Goal: Task Accomplishment & Management: Use online tool/utility

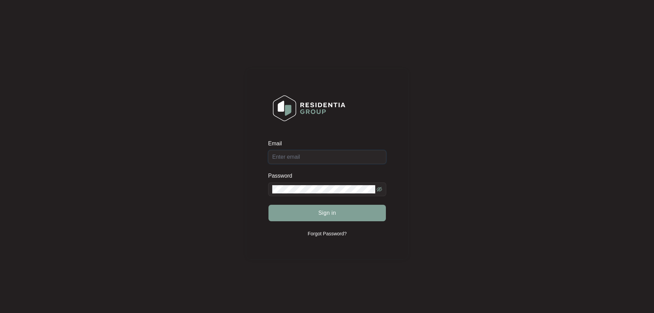
type input "[EMAIL_ADDRESS][DOMAIN_NAME]"
click at [339, 215] on button "Sign in" at bounding box center [326, 212] width 117 height 16
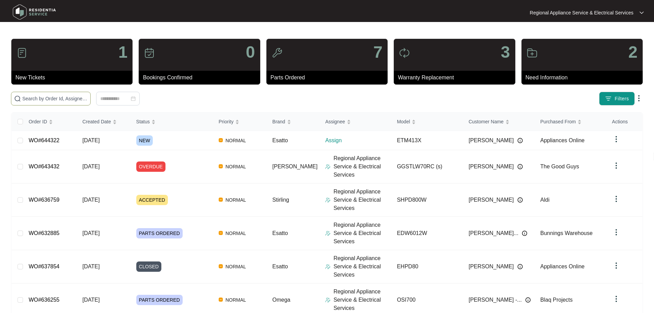
click at [91, 102] on span at bounding box center [51, 99] width 80 height 14
type input "[PERSON_NAME]"
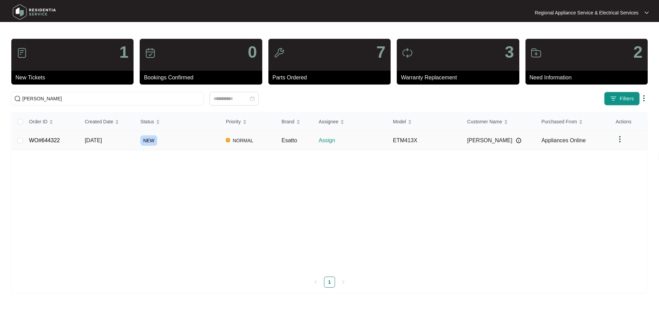
click at [46, 141] on link "WO#644322" at bounding box center [44, 140] width 31 height 6
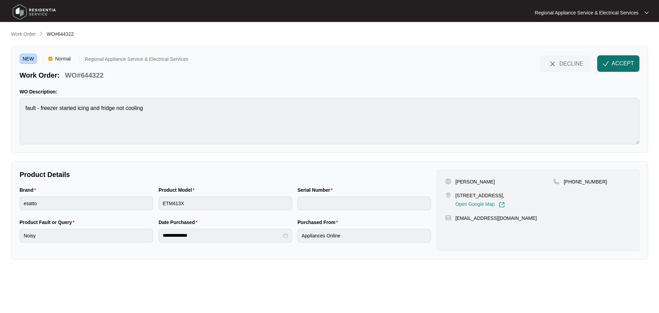
click at [616, 66] on span "ACCEPT" at bounding box center [622, 63] width 22 height 8
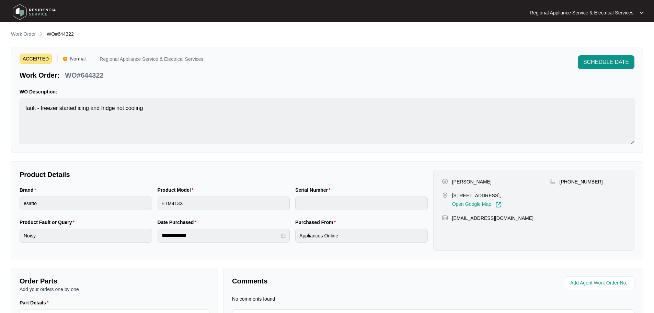
scroll to position [78, 0]
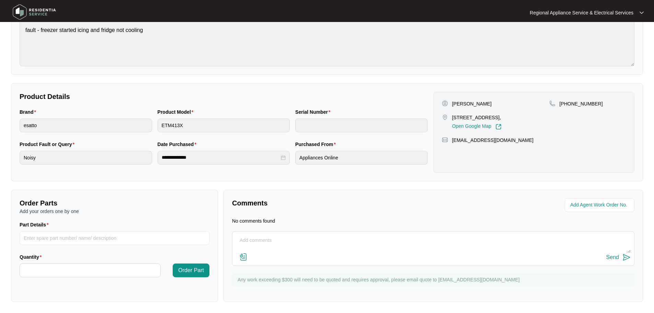
click at [325, 244] on textarea at bounding box center [433, 244] width 395 height 18
type textarea "BOOKED IN FOR 26/09 WITH CUSTOMER BETWEEN 12-4."
click at [616, 257] on div "Send" at bounding box center [612, 257] width 13 height 6
